Goal: Task Accomplishment & Management: Use online tool/utility

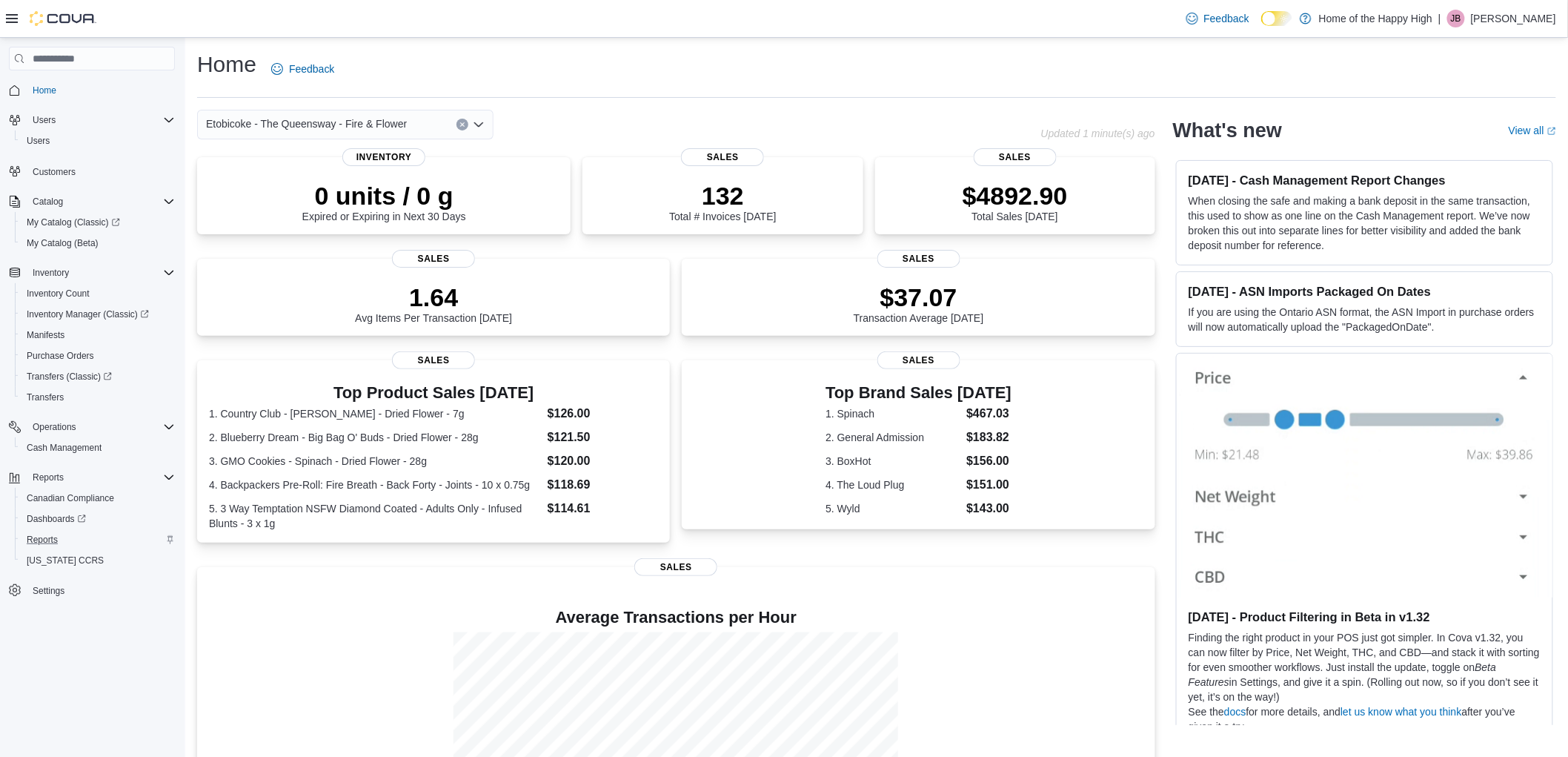
click at [68, 531] on div "Reports" at bounding box center [98, 539] width 154 height 18
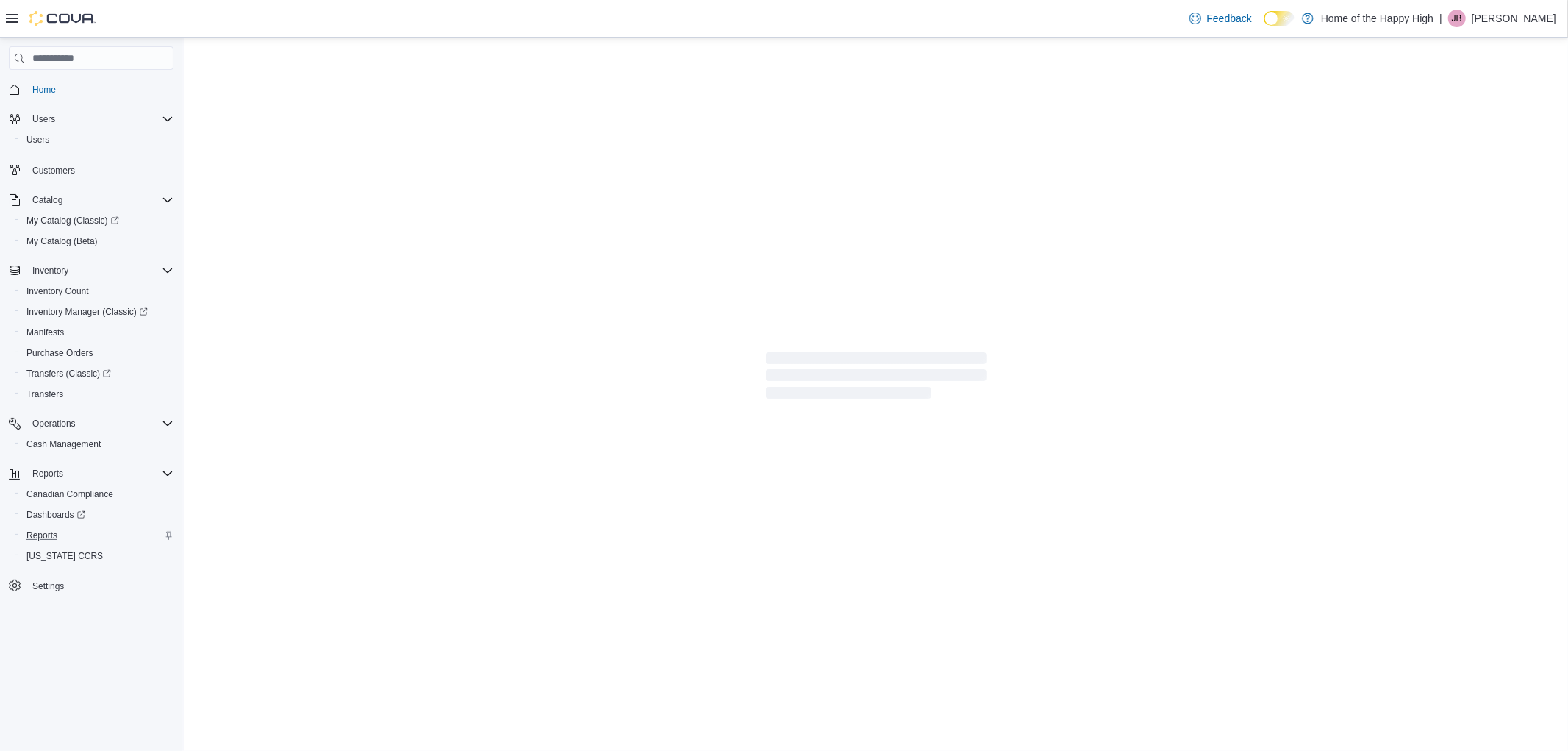
click at [170, 531] on icon "Complex example" at bounding box center [169, 535] width 6 height 8
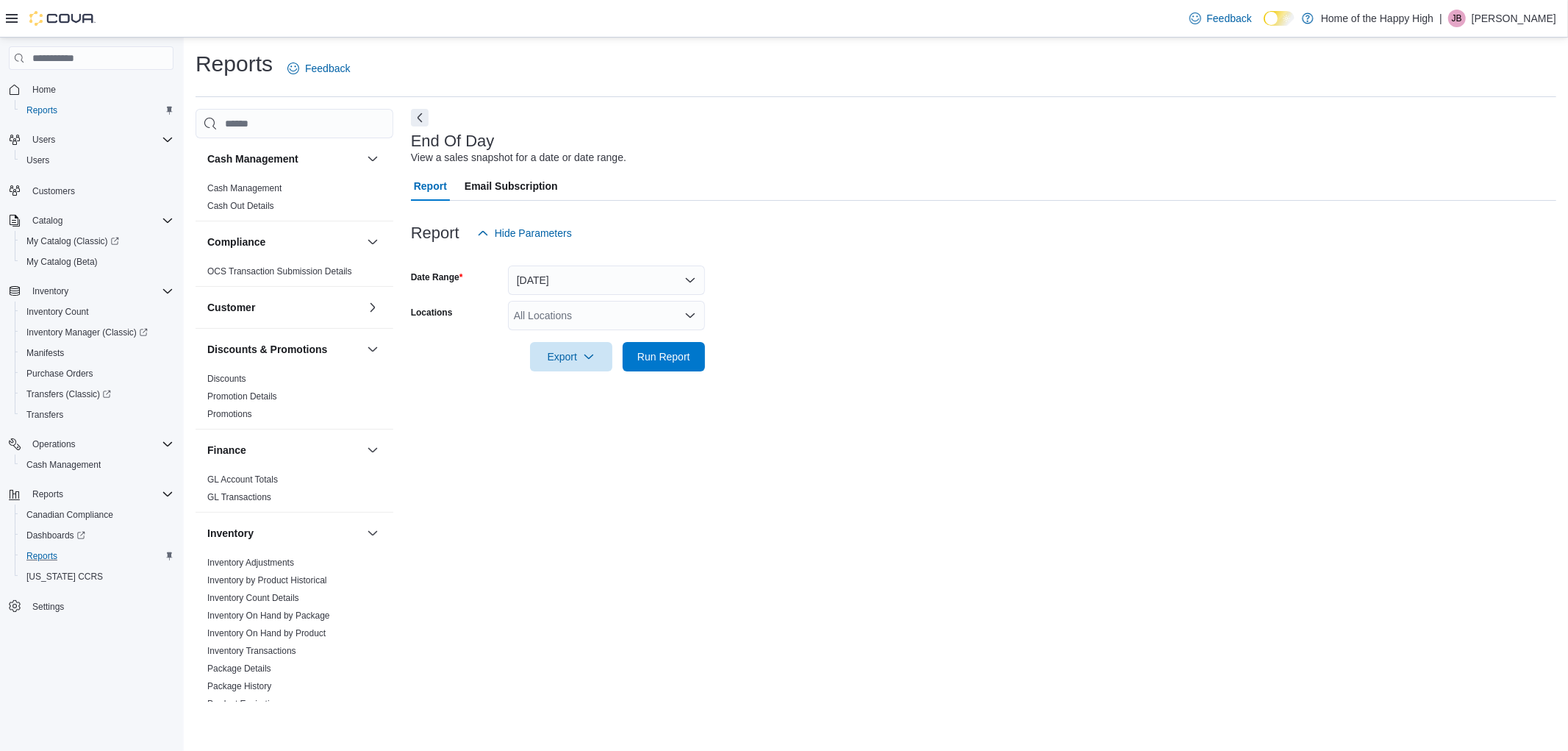
click at [560, 305] on div "All Locations" at bounding box center [607, 315] width 197 height 30
type input "****"
click at [633, 336] on span "Etobicoke - The Queensway - Fire & Flower" at bounding box center [668, 340] width 200 height 15
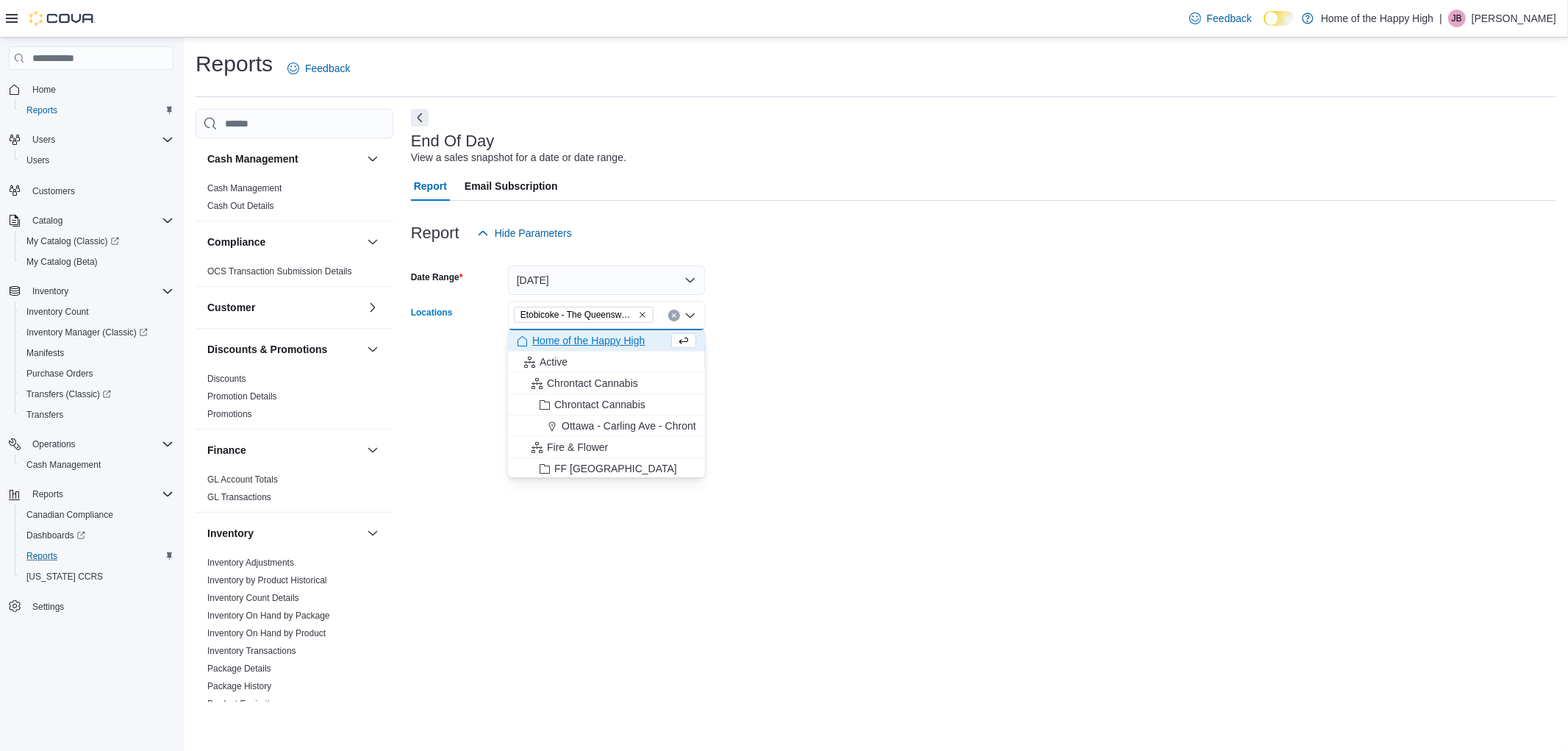
click at [738, 319] on form "Date Range [DATE] Locations [GEOGRAPHIC_DATA] - The Queensway - Fire & Flower C…" at bounding box center [984, 309] width 1146 height 123
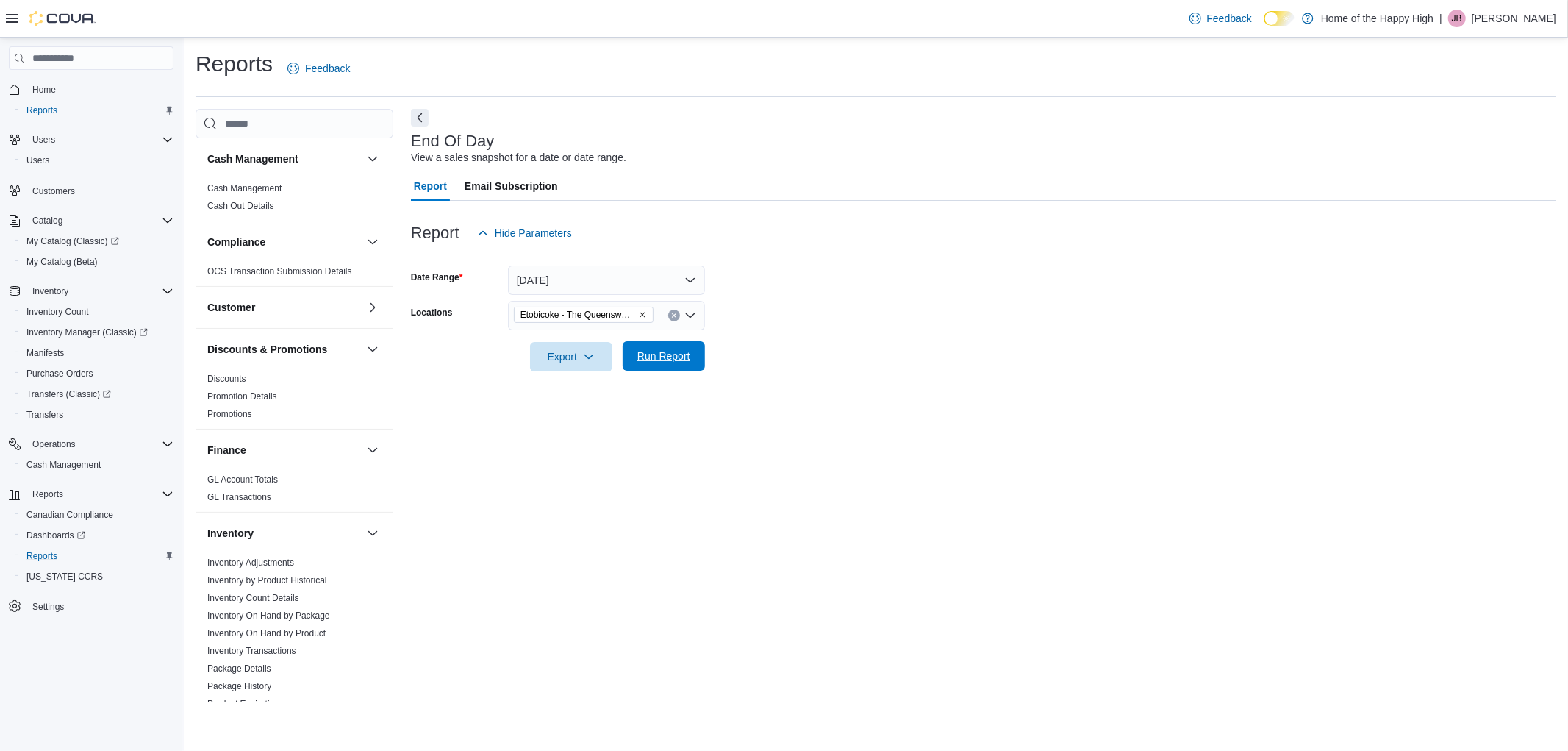
click at [700, 361] on button "Run Report" at bounding box center [663, 356] width 82 height 30
